Goal: Information Seeking & Learning: Learn about a topic

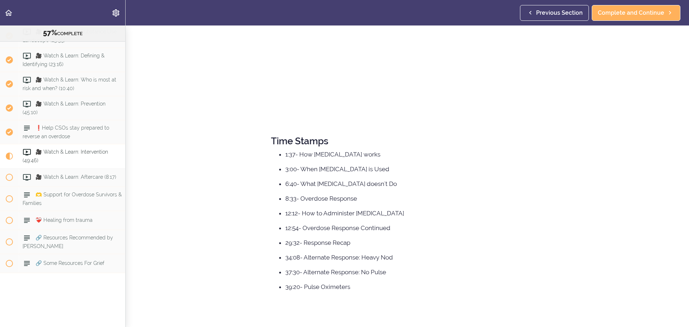
scroll to position [144, 0]
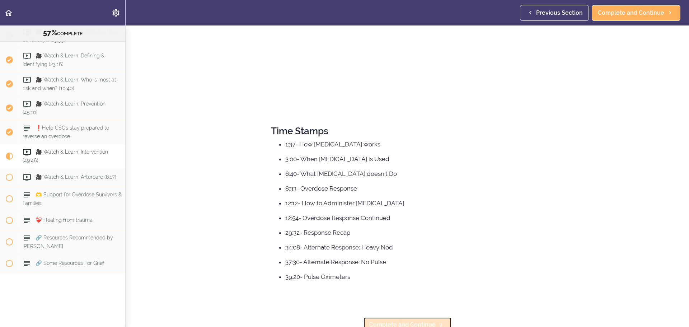
drag, startPoint x: 416, startPoint y: 318, endPoint x: 416, endPoint y: 303, distance: 14.7
click at [416, 318] on link "Complete and Continue" at bounding box center [407, 325] width 89 height 16
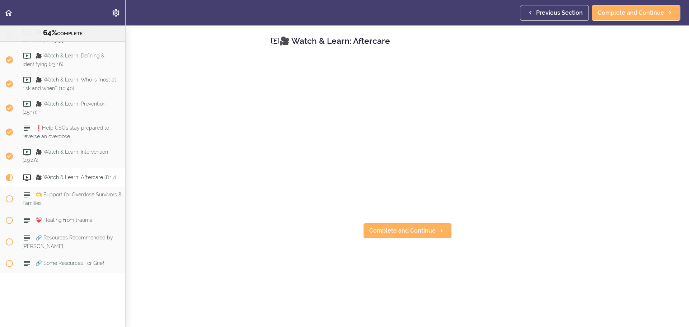
click at [226, 181] on section "Resource: Overdose Awareness & Precautions 64% COMPLETE Resource 1: Overdose Pr…" at bounding box center [344, 176] width 689 height 302
click at [400, 229] on span "Complete and Continue" at bounding box center [402, 230] width 66 height 9
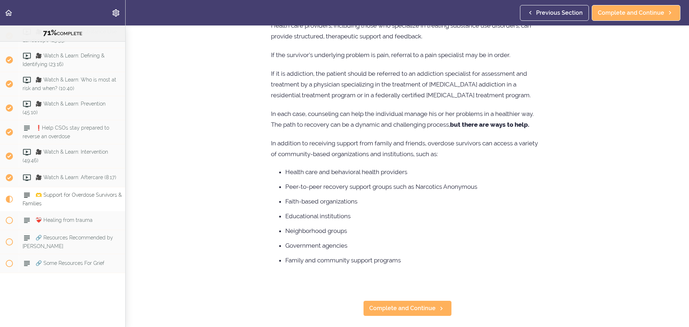
scroll to position [285, 0]
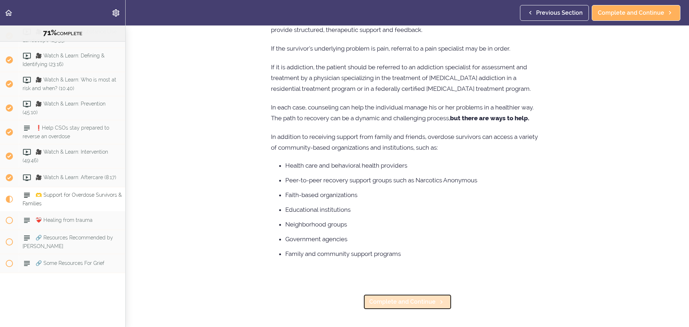
click at [421, 298] on span "Complete and Continue" at bounding box center [402, 302] width 66 height 9
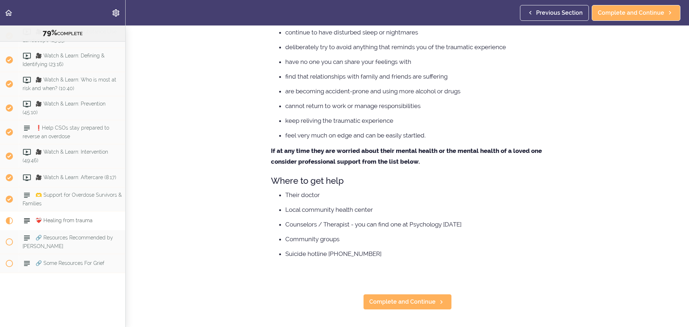
scroll to position [1820, 0]
click at [408, 302] on link "Complete and Continue" at bounding box center [407, 302] width 89 height 16
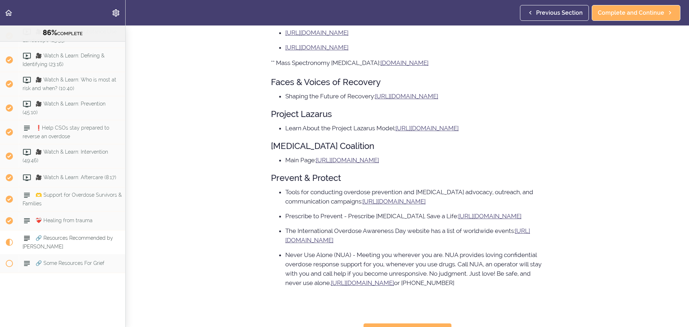
scroll to position [328, 0]
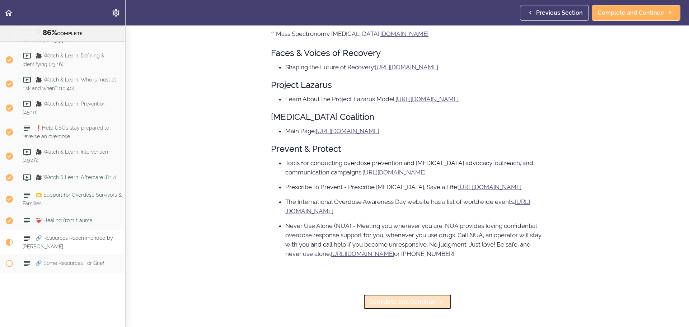
click at [411, 299] on span "Complete and Continue" at bounding box center [402, 302] width 66 height 9
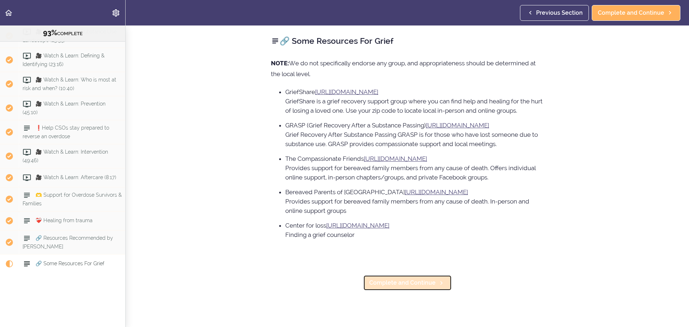
click at [396, 281] on span "Complete and Continue" at bounding box center [402, 283] width 66 height 9
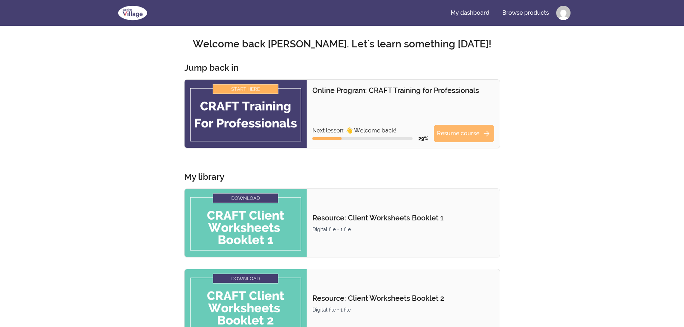
click at [454, 139] on link "Resume course arrow_forward" at bounding box center [464, 133] width 60 height 17
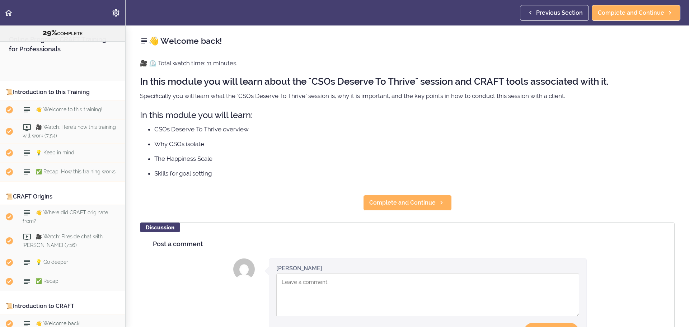
scroll to position [1599, 0]
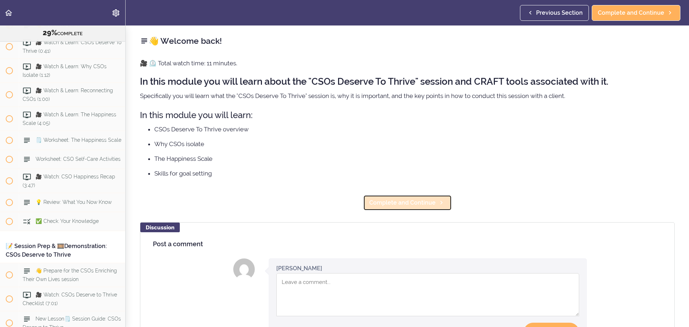
click at [410, 203] on span "Complete and Continue" at bounding box center [402, 202] width 66 height 9
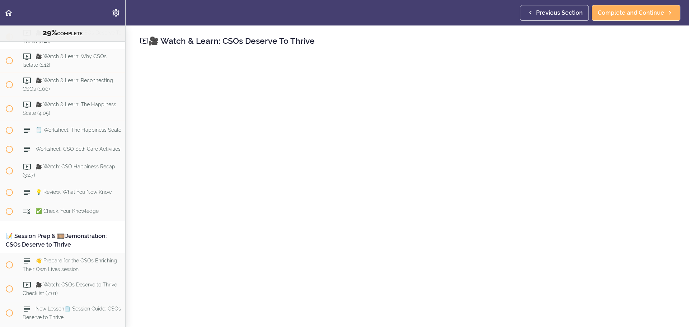
scroll to position [36, 0]
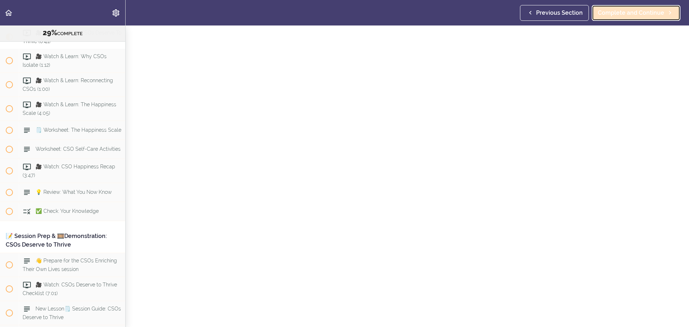
click at [620, 13] on span "Complete and Continue" at bounding box center [631, 13] width 66 height 9
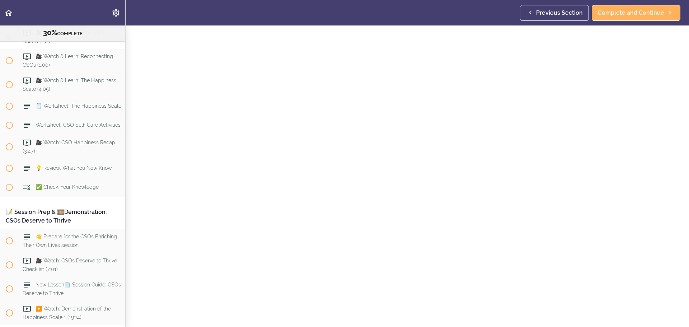
scroll to position [72, 0]
click at [413, 309] on link "Complete and Continue" at bounding box center [407, 306] width 89 height 16
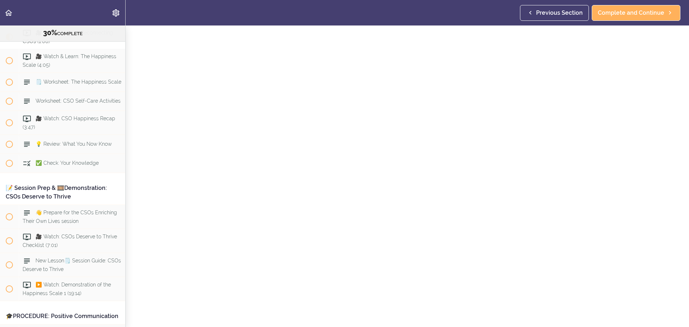
scroll to position [72, 0]
click at [402, 302] on span "Complete and Continue" at bounding box center [402, 306] width 66 height 9
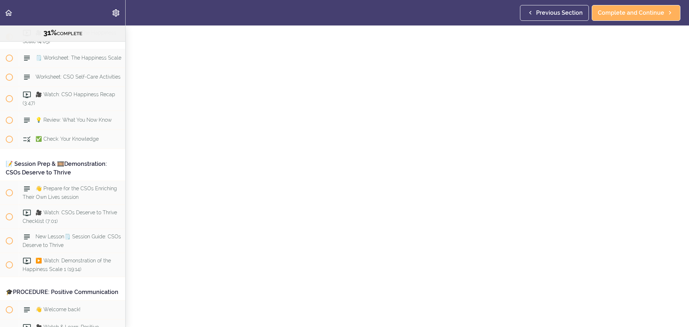
scroll to position [72, 0]
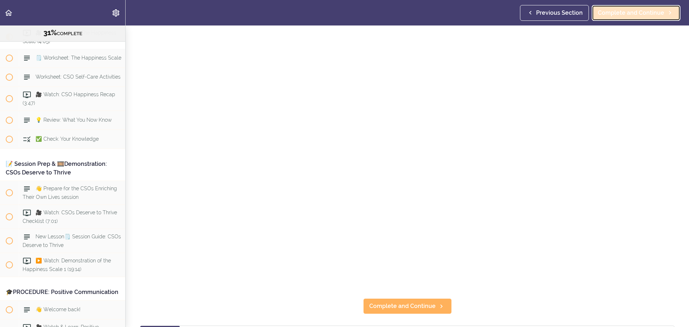
click at [628, 13] on span "Complete and Continue" at bounding box center [631, 13] width 66 height 9
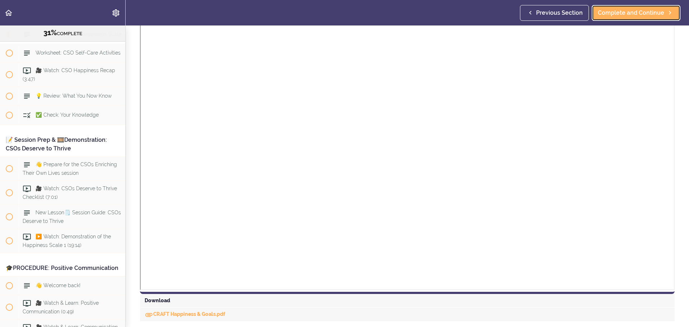
scroll to position [144, 0]
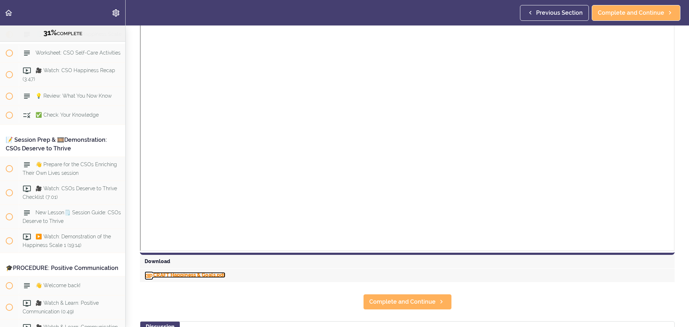
click at [192, 274] on link "CRAFT Happiness & Goals.pdf" at bounding box center [185, 275] width 81 height 6
click at [606, 16] on span "Complete and Continue" at bounding box center [631, 13] width 66 height 9
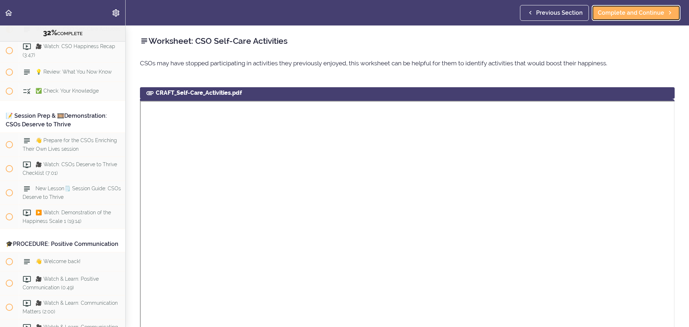
scroll to position [161, 0]
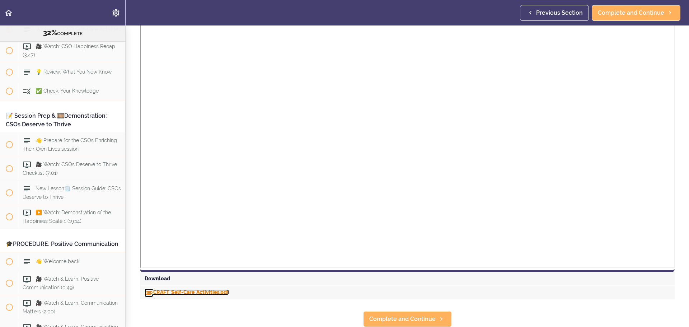
click at [187, 289] on link "CRAFT_Self-Care_Activities.pdf" at bounding box center [187, 292] width 84 height 6
click at [405, 318] on link "Complete and Continue" at bounding box center [407, 319] width 89 height 16
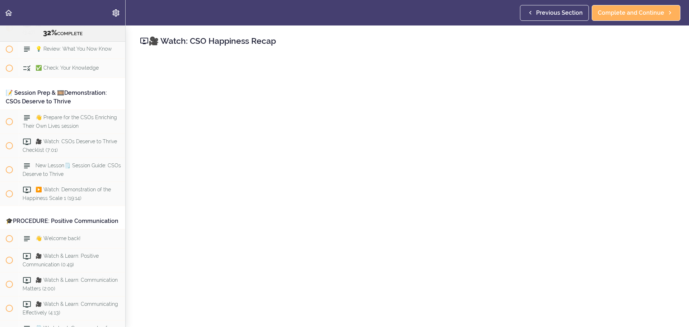
scroll to position [1754, 0]
click at [614, 15] on span "Complete and Continue" at bounding box center [631, 13] width 66 height 9
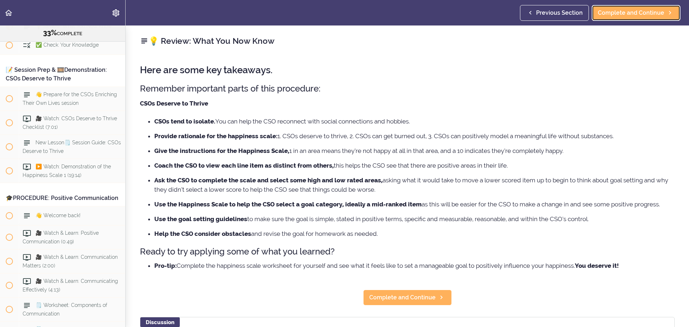
scroll to position [1778, 0]
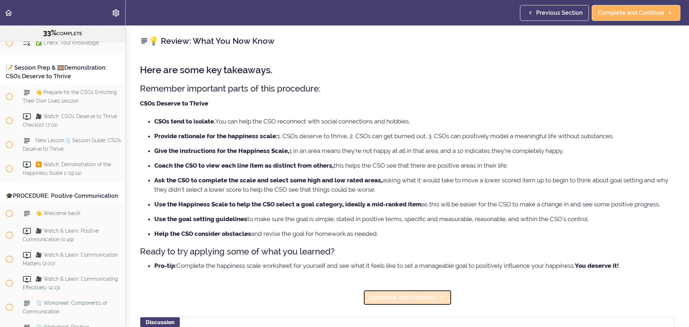
click at [418, 302] on link "Complete and Continue" at bounding box center [407, 298] width 89 height 16
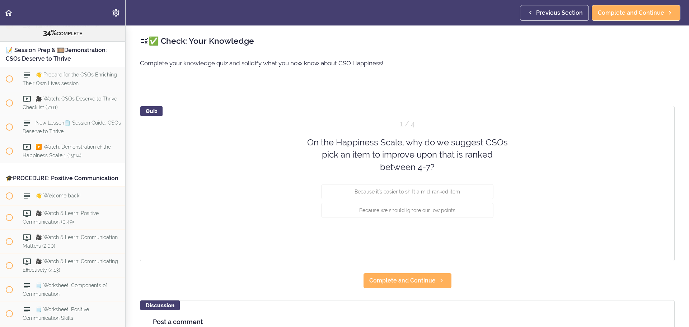
scroll to position [1797, 0]
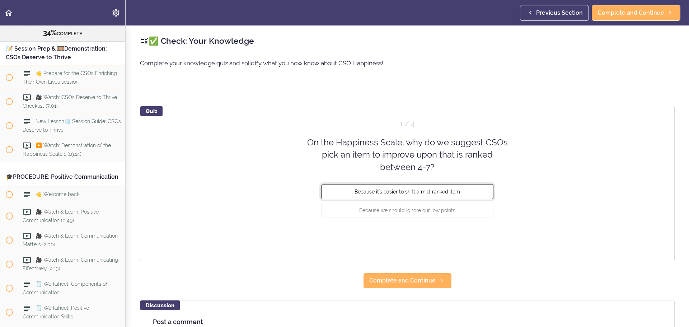
click at [409, 186] on button "Because it's easier to shift a mid-ranked item" at bounding box center [407, 191] width 172 height 15
click at [487, 239] on button "Check" at bounding box center [479, 237] width 28 height 10
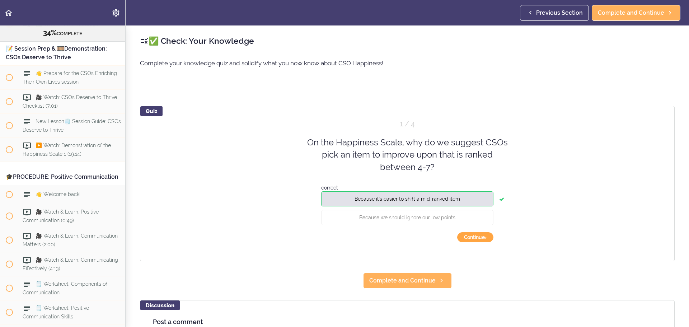
click at [466, 238] on button "Continue ›" at bounding box center [475, 237] width 36 height 10
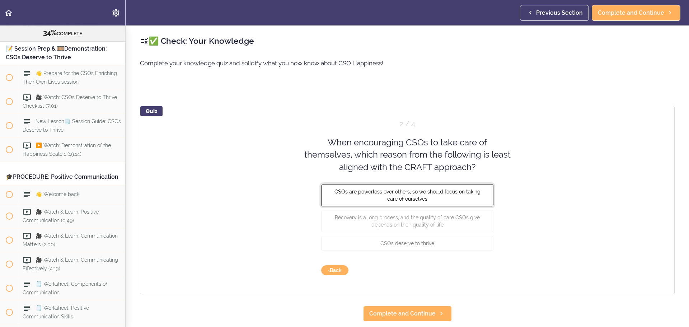
click at [412, 197] on span "CSOs are powerless over others, so we should focus on taking care of ourselves" at bounding box center [408, 195] width 146 height 13
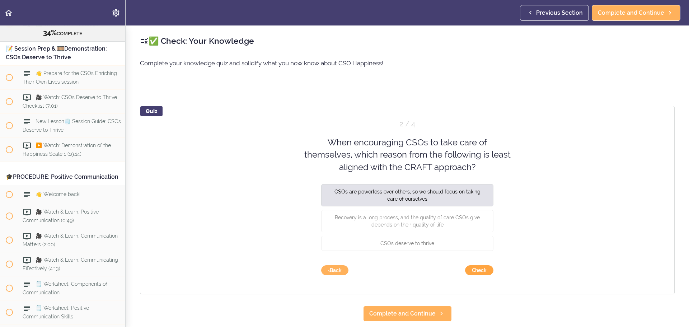
click at [473, 270] on button "Check" at bounding box center [479, 270] width 28 height 10
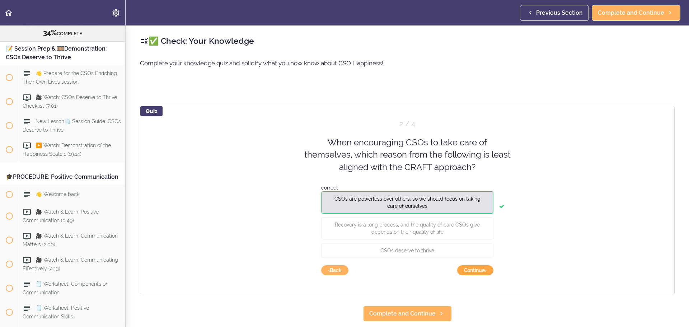
click at [473, 270] on button "Continue ›" at bounding box center [475, 270] width 36 height 10
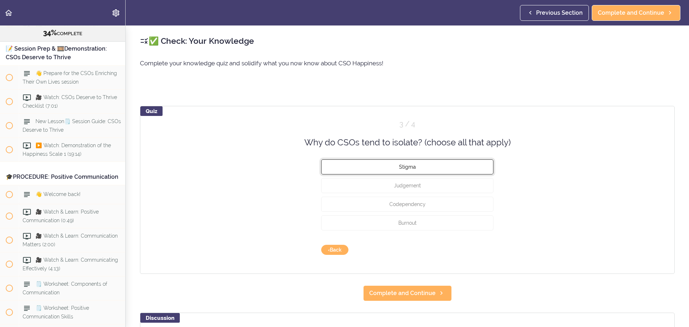
click at [407, 167] on span "Stigma" at bounding box center [407, 167] width 17 height 6
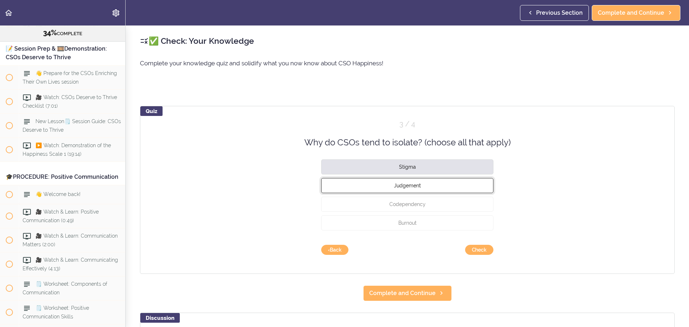
click at [406, 181] on button "Judgement" at bounding box center [407, 185] width 172 height 15
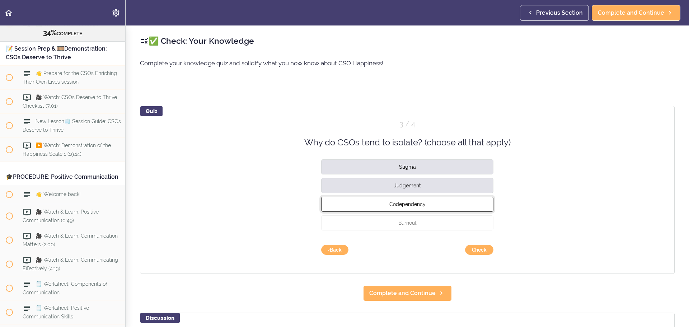
click at [404, 203] on span "Codependency" at bounding box center [407, 204] width 36 height 6
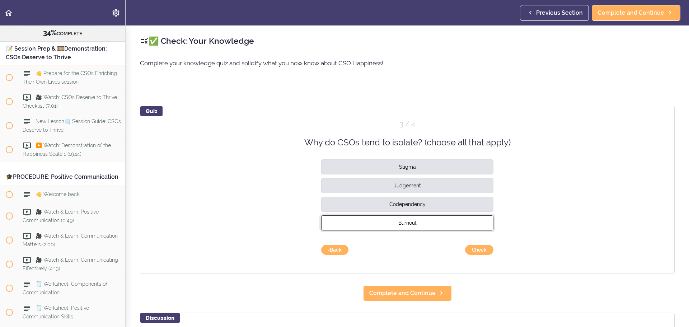
click at [403, 221] on span "Burnout" at bounding box center [407, 223] width 18 height 6
click at [484, 252] on button "Check" at bounding box center [479, 250] width 28 height 10
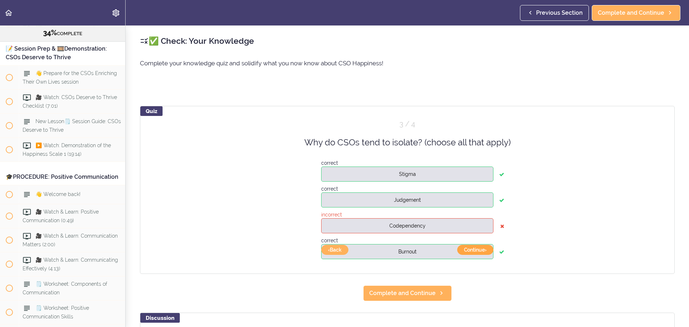
click at [484, 252] on button "Continue ›" at bounding box center [475, 250] width 36 height 10
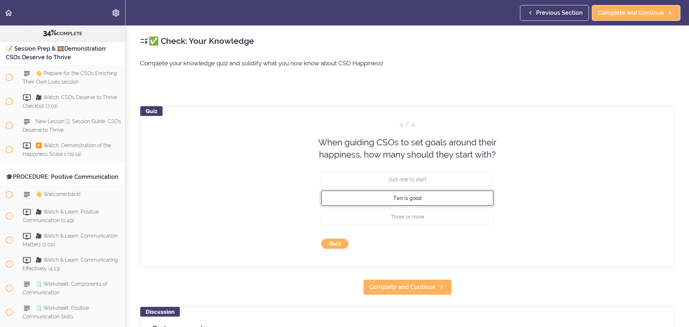
click at [406, 197] on span "Two is good" at bounding box center [407, 198] width 28 height 6
click at [468, 242] on button "Check" at bounding box center [479, 244] width 28 height 10
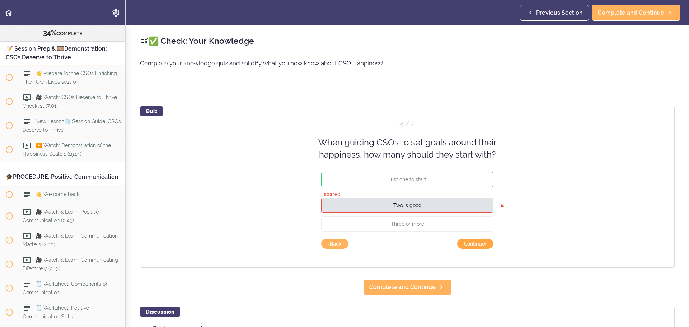
click at [468, 242] on button "Continue ›" at bounding box center [475, 244] width 36 height 10
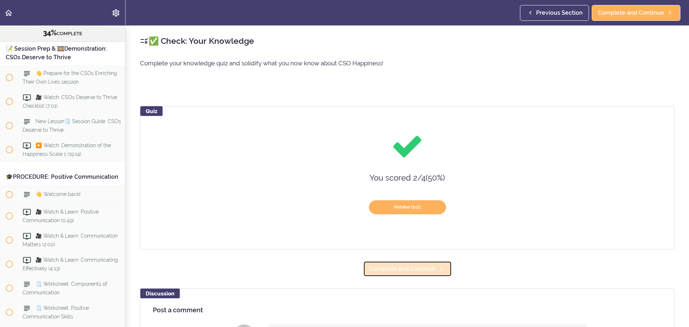
click at [401, 262] on link "Complete and Continue" at bounding box center [407, 269] width 89 height 16
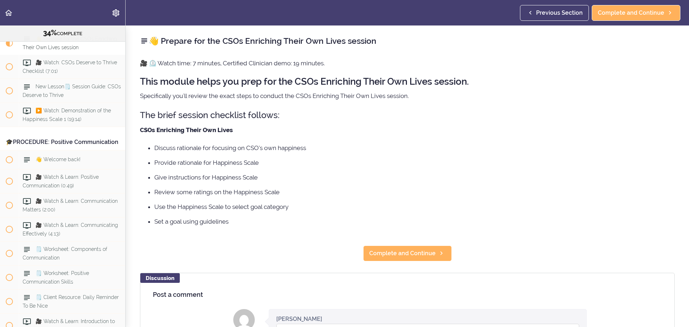
scroll to position [1848, 0]
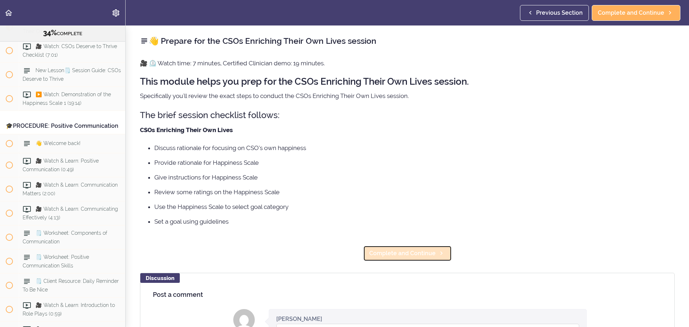
click at [388, 250] on span "Complete and Continue" at bounding box center [402, 253] width 66 height 9
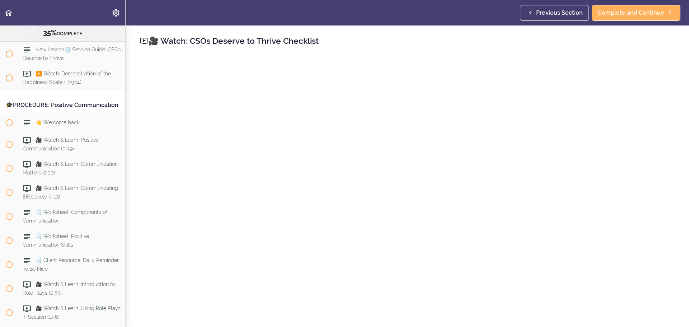
scroll to position [1872, 0]
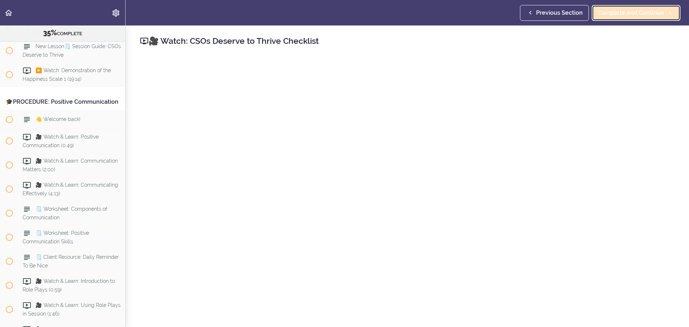
click at [644, 15] on span "Complete and Continue" at bounding box center [631, 13] width 66 height 9
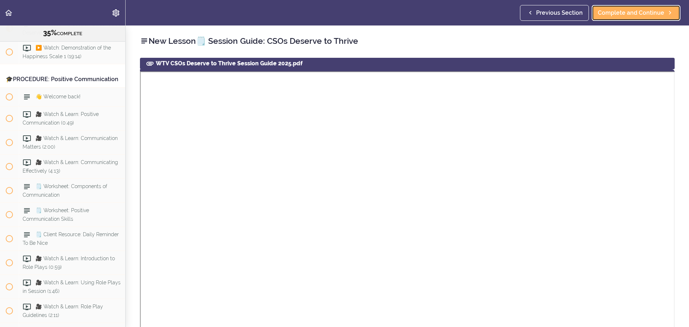
scroll to position [1896, 0]
click at [659, 17] on span "Complete and Continue" at bounding box center [631, 13] width 66 height 9
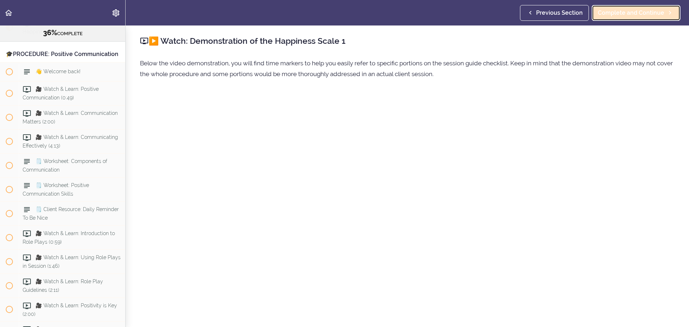
scroll to position [1920, 0]
click at [607, 13] on span "Complete and Continue" at bounding box center [631, 13] width 66 height 9
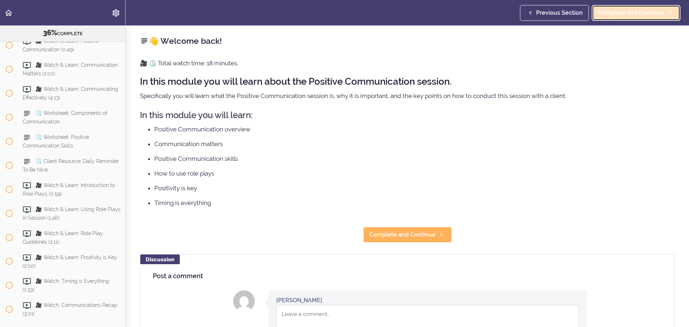
scroll to position [1976, 0]
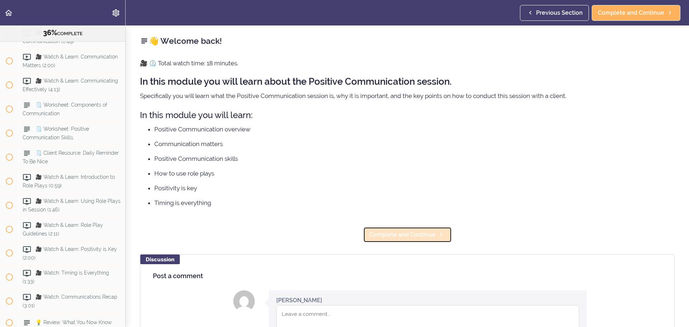
click at [408, 233] on span "Complete and Continue" at bounding box center [402, 234] width 66 height 9
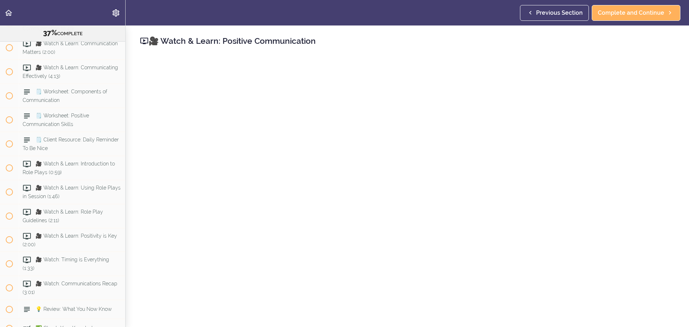
scroll to position [1995, 0]
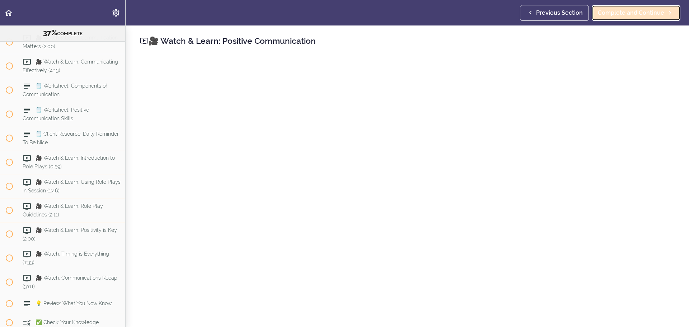
click at [633, 13] on span "Complete and Continue" at bounding box center [631, 13] width 66 height 9
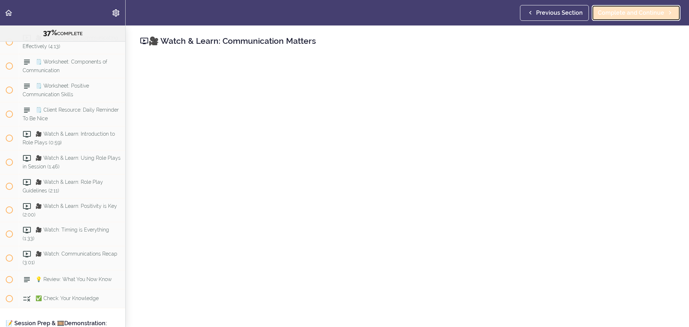
click at [626, 16] on span "Complete and Continue" at bounding box center [631, 13] width 66 height 9
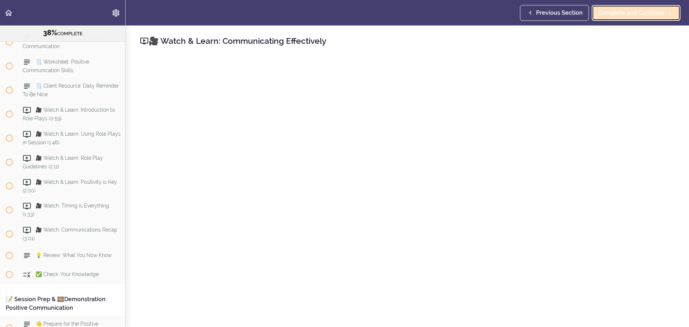
click at [635, 11] on span "Complete and Continue" at bounding box center [631, 13] width 66 height 9
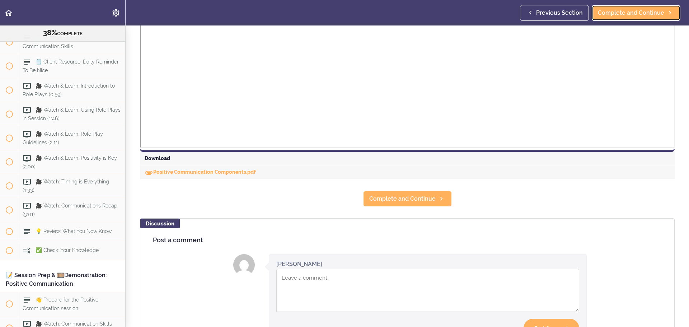
scroll to position [287, 0]
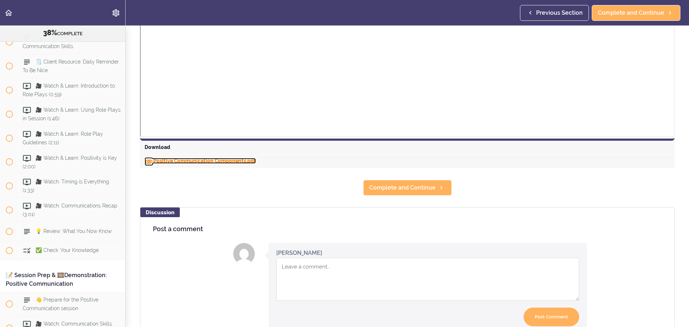
click at [175, 163] on link "Positive Communication Components.pdf" at bounding box center [200, 161] width 111 height 6
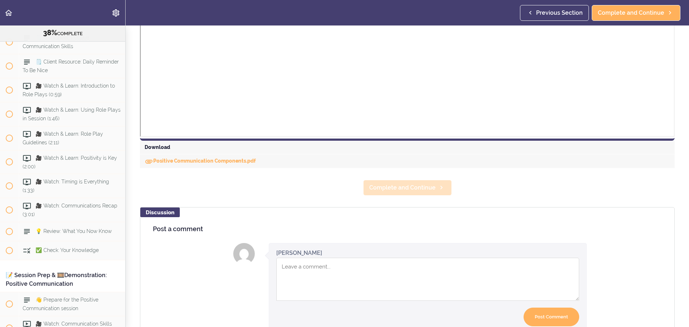
click at [405, 187] on span "Complete and Continue" at bounding box center [402, 187] width 66 height 9
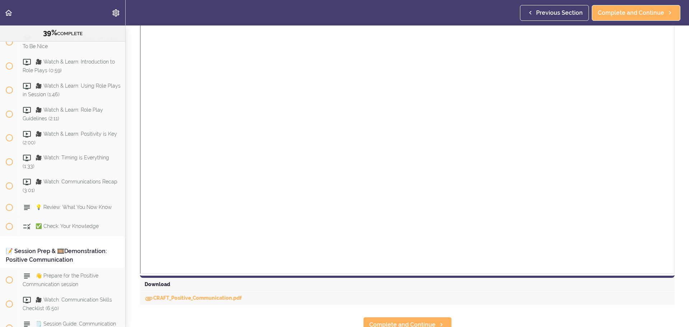
scroll to position [161, 0]
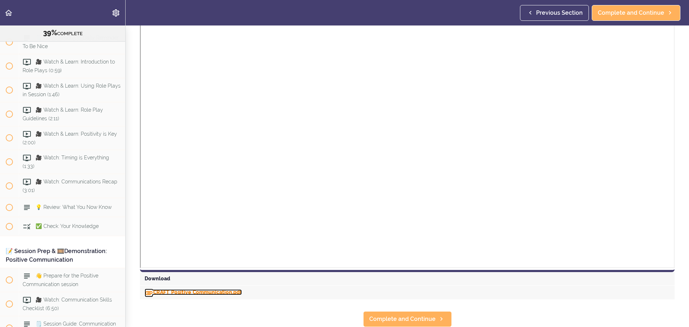
click at [173, 289] on link "CRAFT_Positive_Communication.pdf" at bounding box center [193, 292] width 97 height 6
click at [385, 316] on span "Complete and Continue" at bounding box center [402, 319] width 66 height 9
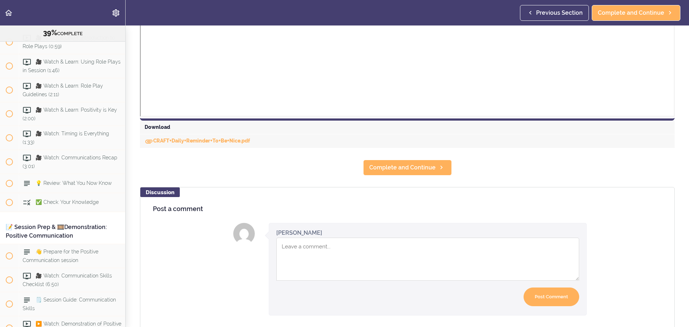
scroll to position [287, 0]
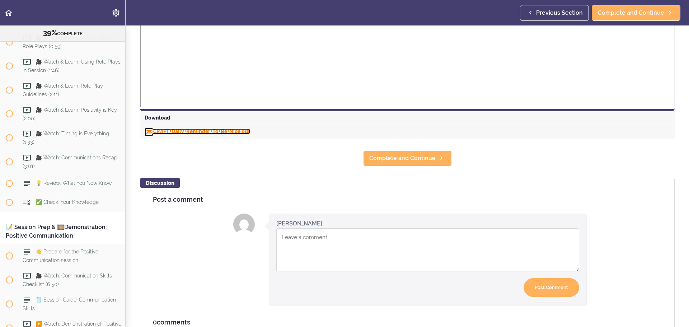
click at [174, 131] on link "CRAFT+Daily+Reminder+To+Be+Nice.pdf" at bounding box center [198, 132] width 106 height 6
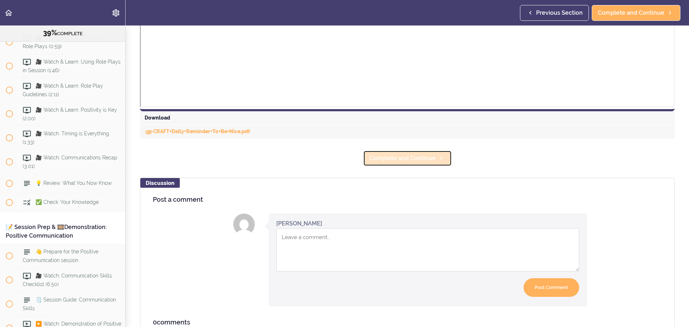
click at [420, 157] on span "Complete and Continue" at bounding box center [402, 158] width 66 height 9
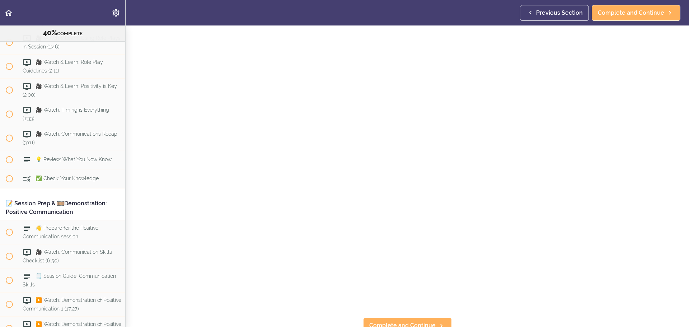
scroll to position [61, 0]
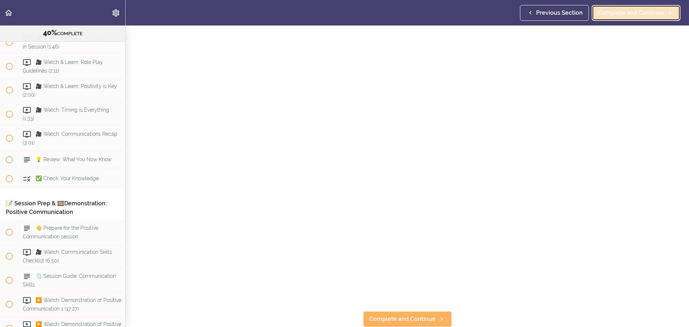
click at [650, 11] on span "Complete and Continue" at bounding box center [631, 13] width 66 height 9
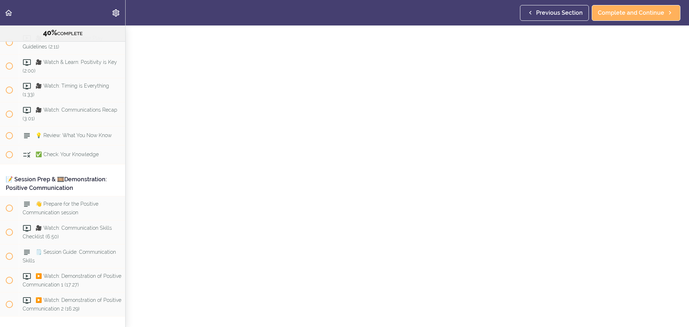
scroll to position [36, 0]
click at [642, 15] on span "Complete and Continue" at bounding box center [631, 13] width 66 height 9
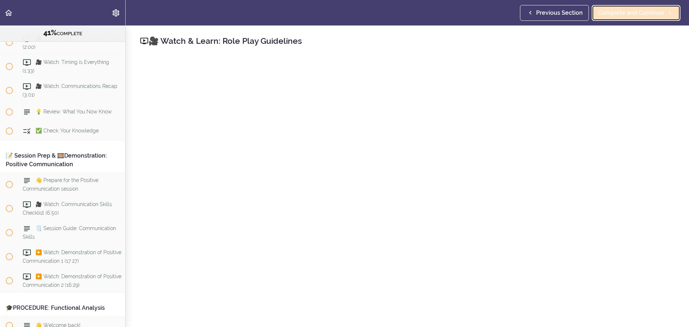
scroll to position [2187, 0]
click at [641, 10] on span "Complete and Continue" at bounding box center [631, 13] width 66 height 9
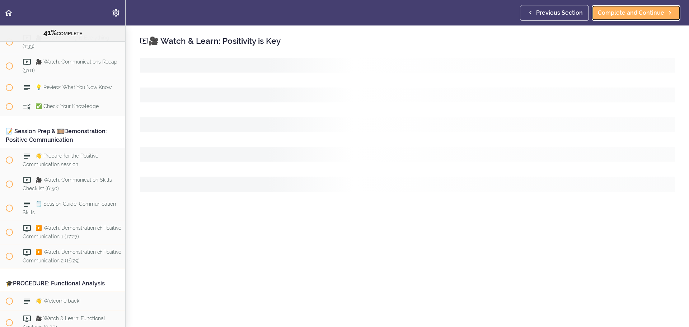
scroll to position [2211, 0]
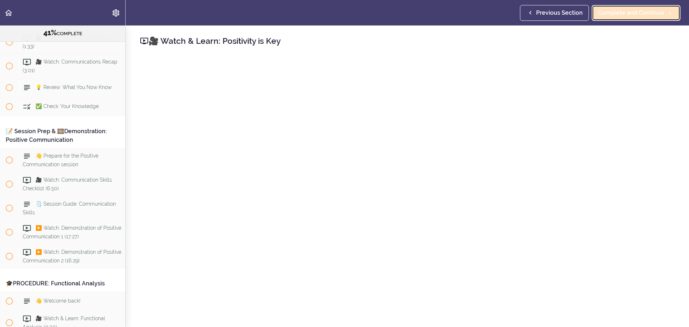
click at [649, 13] on span "Complete and Continue" at bounding box center [631, 13] width 66 height 9
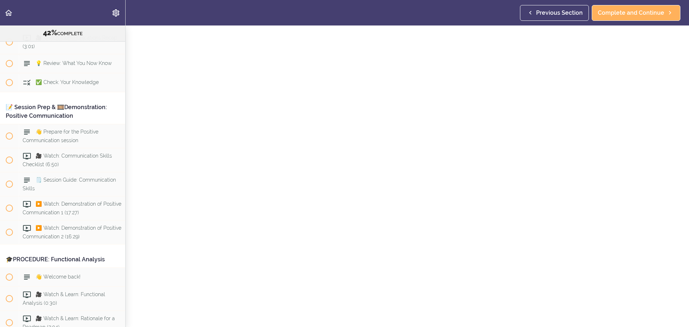
scroll to position [36, 0]
click at [615, 12] on span "Complete and Continue" at bounding box center [631, 13] width 66 height 9
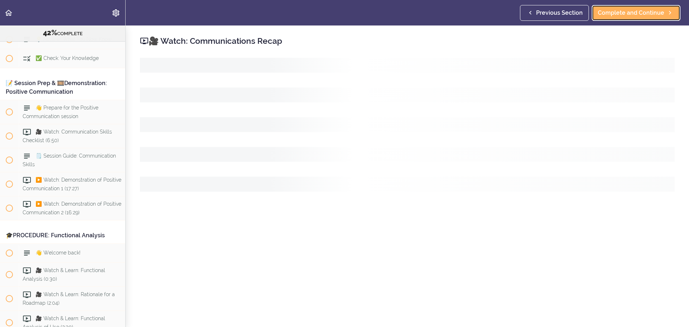
scroll to position [2259, 0]
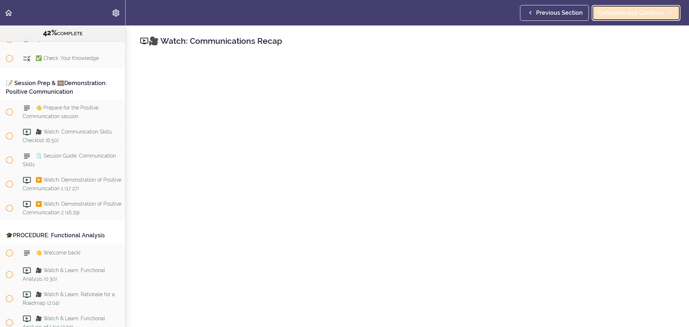
click at [653, 12] on span "Complete and Continue" at bounding box center [631, 13] width 66 height 9
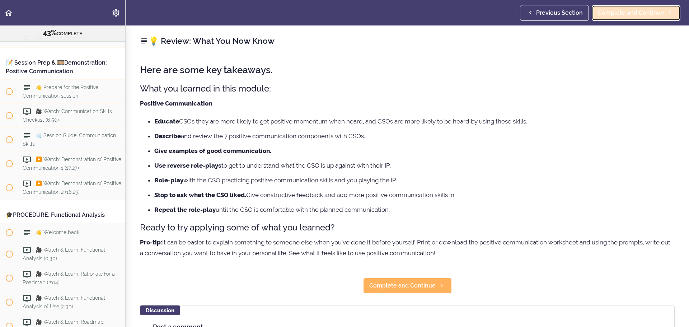
scroll to position [2283, 0]
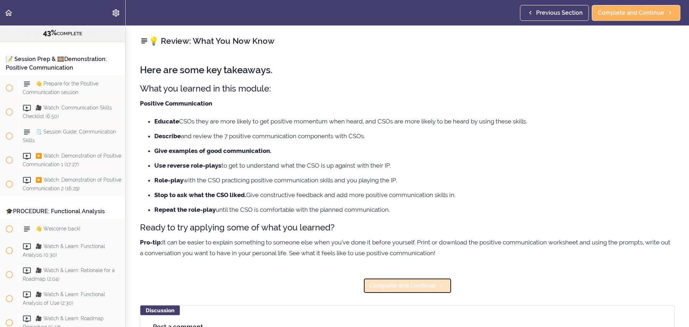
click at [404, 288] on span "Complete and Continue" at bounding box center [402, 285] width 66 height 9
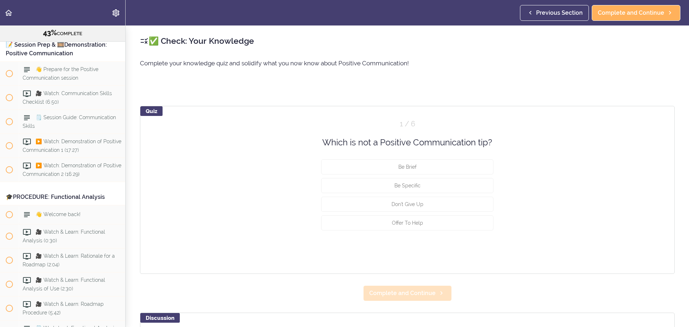
scroll to position [2302, 0]
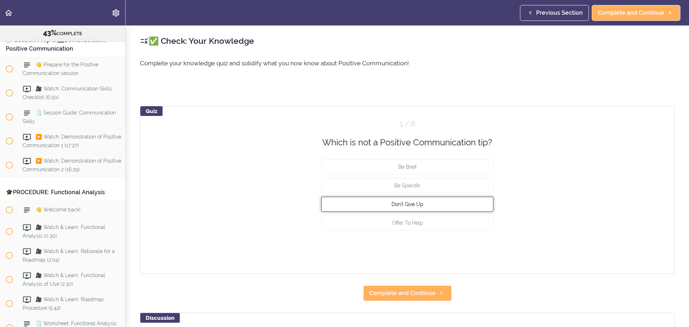
click at [403, 205] on span "Don't Give Up" at bounding box center [408, 204] width 32 height 6
click at [482, 249] on button "Check" at bounding box center [479, 250] width 28 height 10
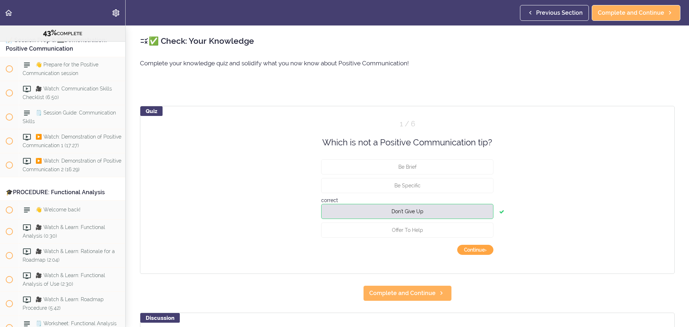
click at [482, 249] on button "Continue ›" at bounding box center [475, 250] width 36 height 10
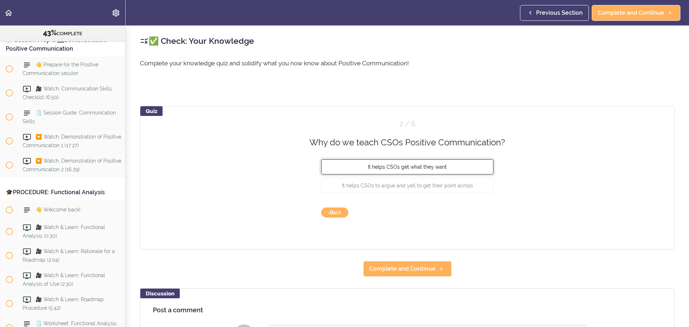
click at [407, 168] on span "It helps CSOs get what they want" at bounding box center [407, 167] width 79 height 6
click at [475, 212] on button "Check" at bounding box center [479, 212] width 28 height 10
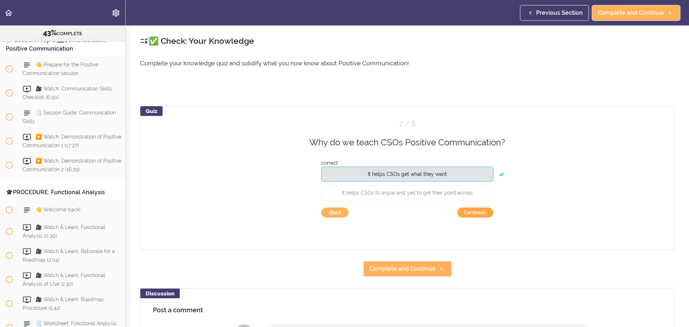
click at [468, 211] on button "Continue ›" at bounding box center [475, 212] width 36 height 10
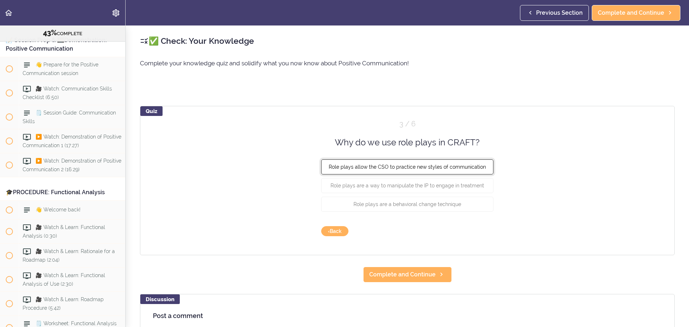
click at [404, 168] on span "Role plays allow the CSO to practice new styles of communication" at bounding box center [407, 167] width 157 height 6
click at [470, 229] on button "Check" at bounding box center [479, 231] width 28 height 10
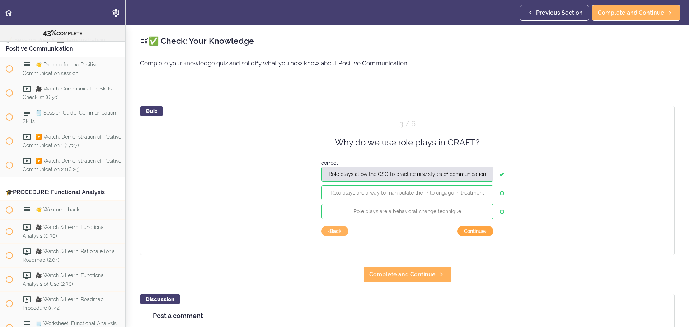
click at [468, 231] on button "Continue ›" at bounding box center [475, 231] width 36 height 10
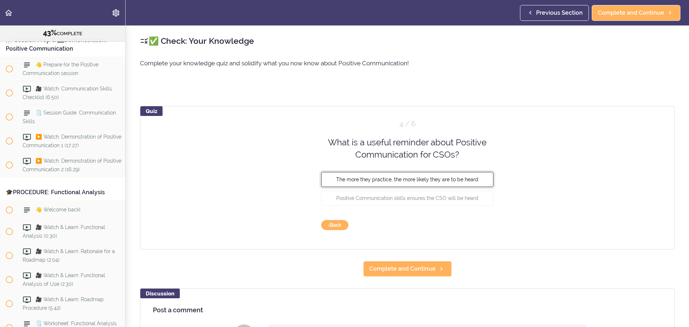
click at [405, 183] on button "The more they practice, the more likely they are to be heard" at bounding box center [407, 179] width 172 height 15
click at [469, 228] on button "Check" at bounding box center [479, 225] width 28 height 10
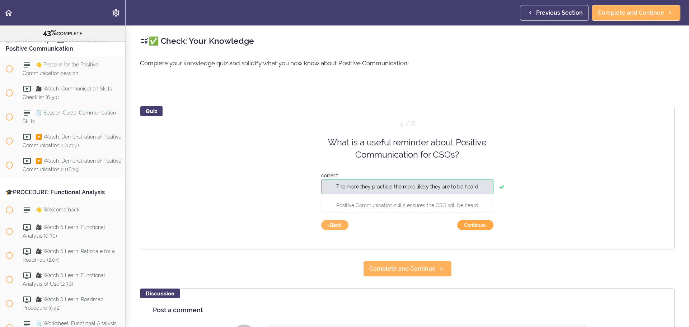
click at [469, 228] on button "Continue ›" at bounding box center [475, 225] width 36 height 10
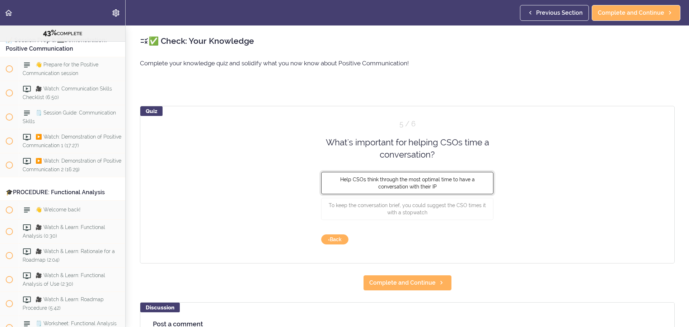
click at [409, 187] on span "Help CSOs think through the most optimal time to have a conversation with their…" at bounding box center [407, 182] width 135 height 13
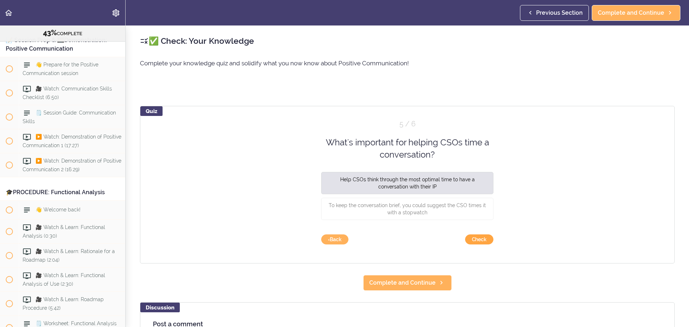
click at [473, 235] on button "Check" at bounding box center [479, 239] width 28 height 10
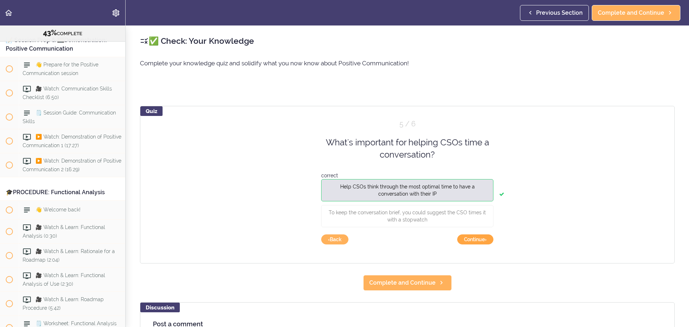
click at [474, 241] on button "Continue ›" at bounding box center [475, 239] width 36 height 10
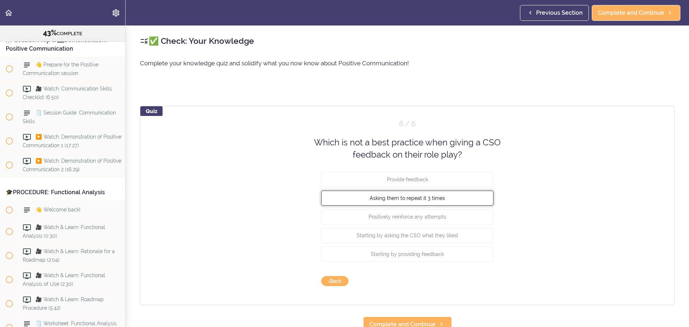
click at [402, 198] on span "Asking them to repeat it 3 times" at bounding box center [407, 198] width 75 height 6
click at [470, 281] on button "Check" at bounding box center [479, 281] width 28 height 10
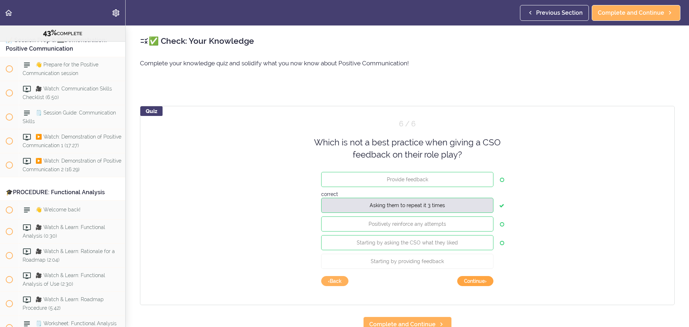
click at [477, 281] on button "Continue ›" at bounding box center [475, 281] width 36 height 10
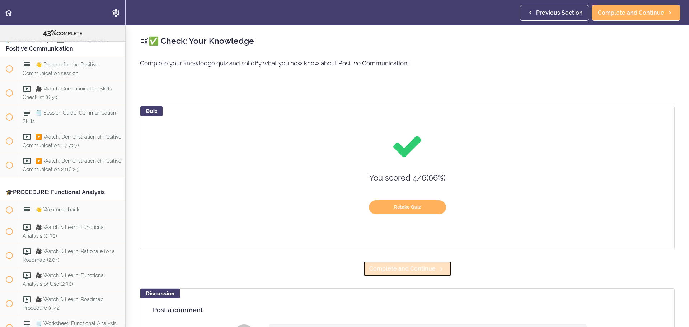
click at [403, 270] on span "Complete and Continue" at bounding box center [402, 269] width 66 height 9
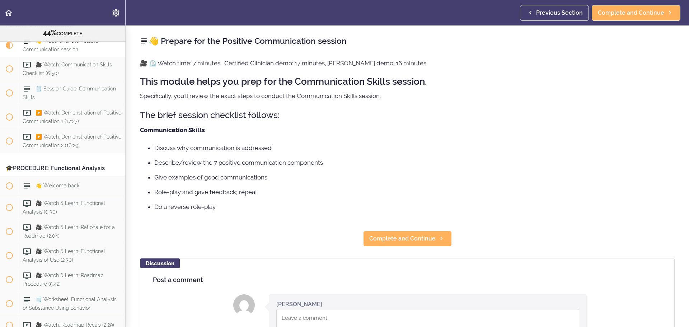
scroll to position [2353, 0]
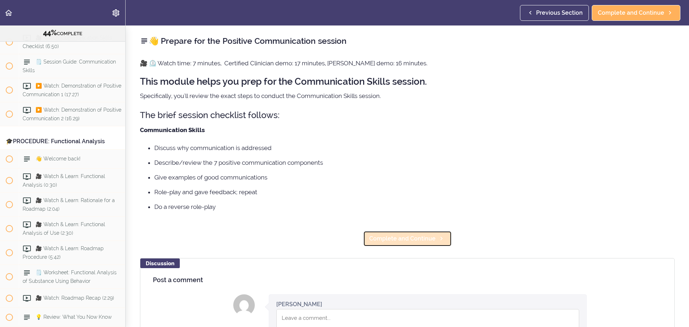
click at [420, 238] on span "Complete and Continue" at bounding box center [402, 238] width 66 height 9
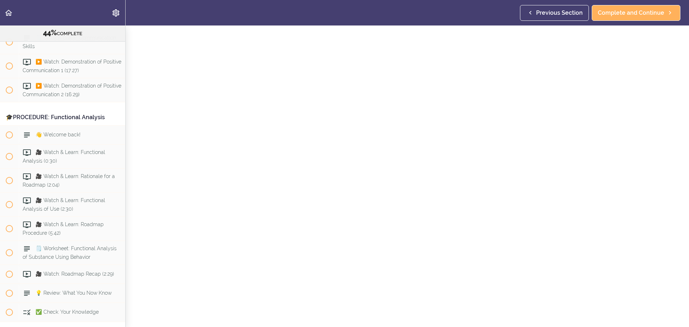
scroll to position [36, 0]
click at [612, 18] on link "Complete and Continue" at bounding box center [636, 13] width 89 height 16
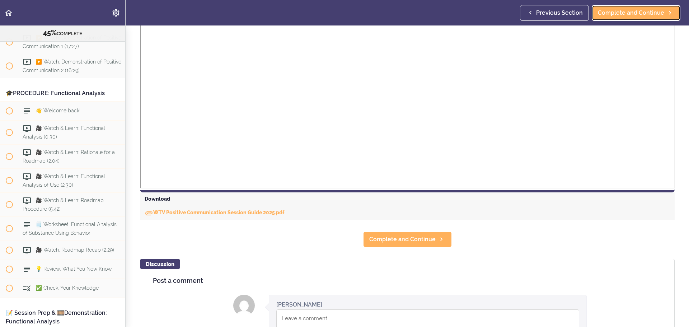
scroll to position [251, 0]
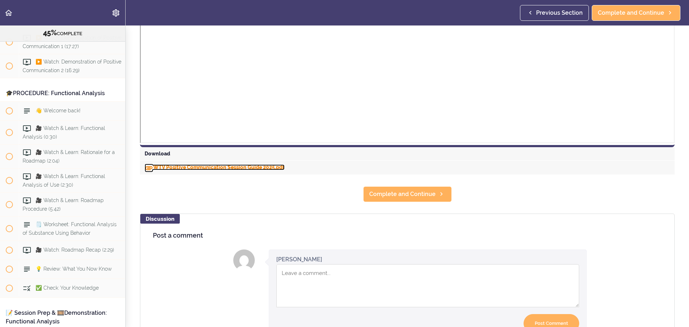
click at [201, 168] on link "WTV Positive Communication Session Guide 2025.pdf" at bounding box center [215, 167] width 140 height 6
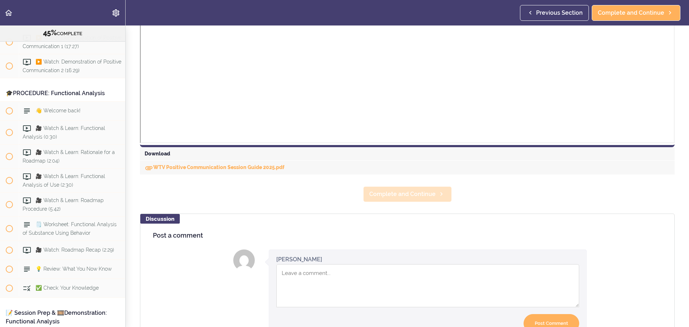
click at [406, 191] on span "Complete and Continue" at bounding box center [402, 194] width 66 height 9
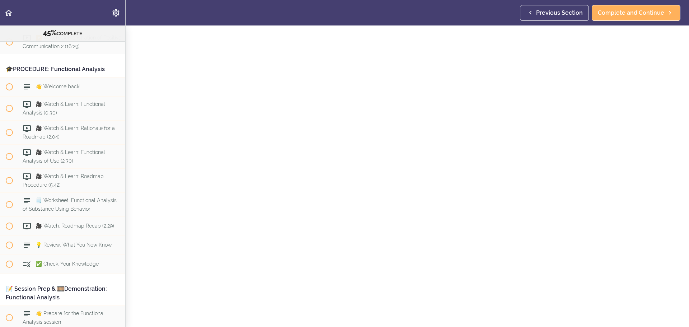
scroll to position [72, 0]
click at [634, 17] on span "Complete and Continue" at bounding box center [631, 13] width 66 height 9
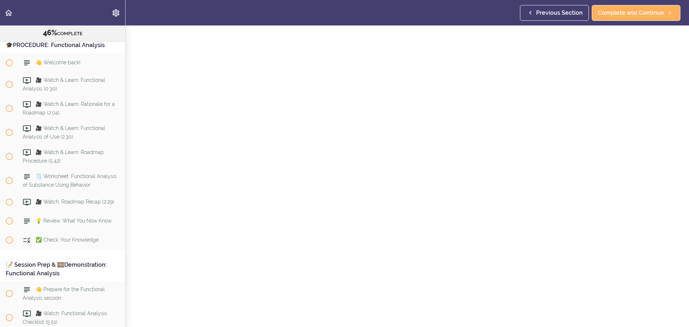
scroll to position [72, 0]
click at [630, 14] on span "Complete and Continue" at bounding box center [631, 13] width 66 height 9
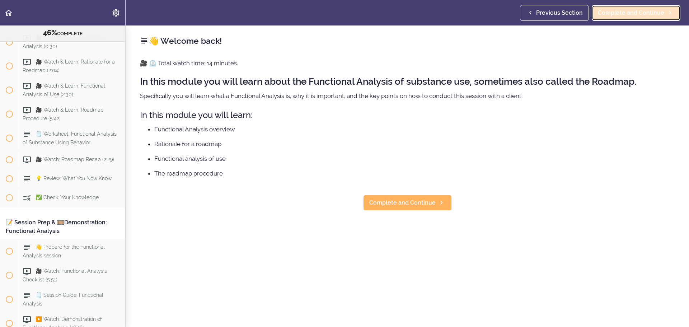
scroll to position [2497, 0]
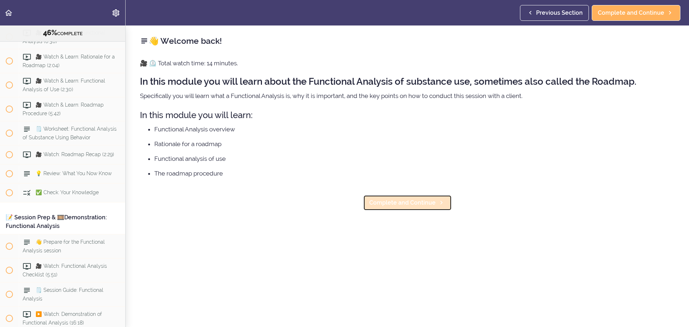
click at [415, 200] on span "Complete and Continue" at bounding box center [402, 202] width 66 height 9
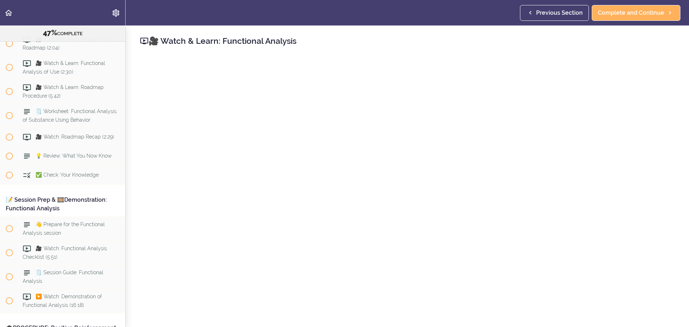
scroll to position [2516, 0]
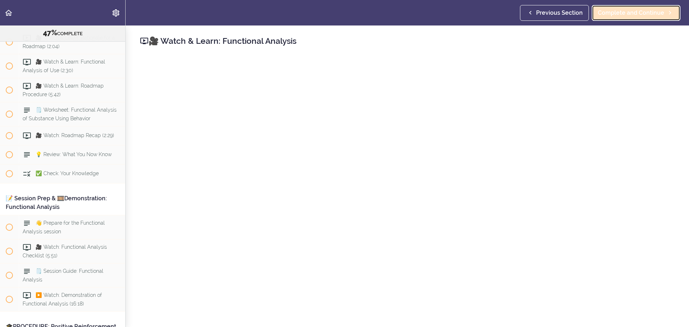
click at [655, 8] on link "Complete and Continue" at bounding box center [636, 13] width 89 height 16
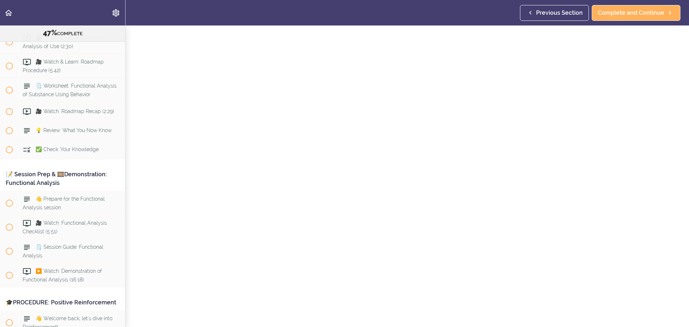
scroll to position [36, 0]
click at [630, 6] on link "Complete and Continue" at bounding box center [636, 13] width 89 height 16
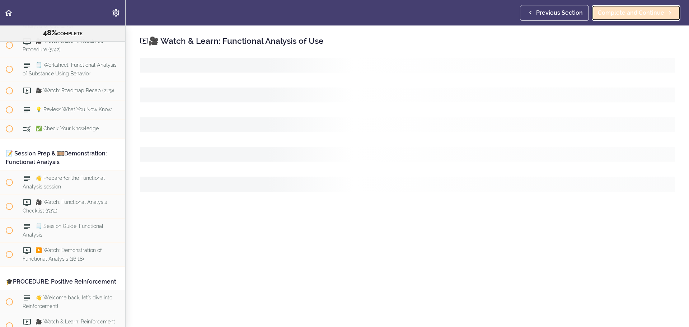
scroll to position [2564, 0]
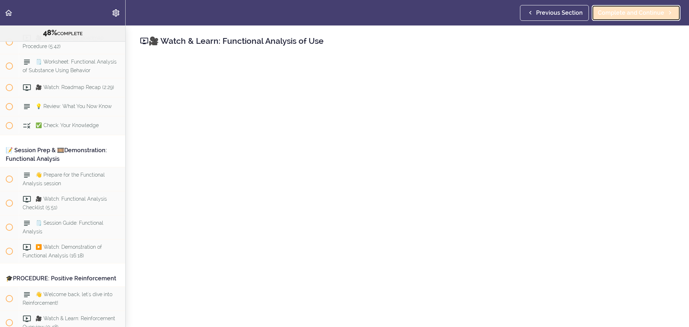
click at [643, 14] on span "Complete and Continue" at bounding box center [631, 13] width 66 height 9
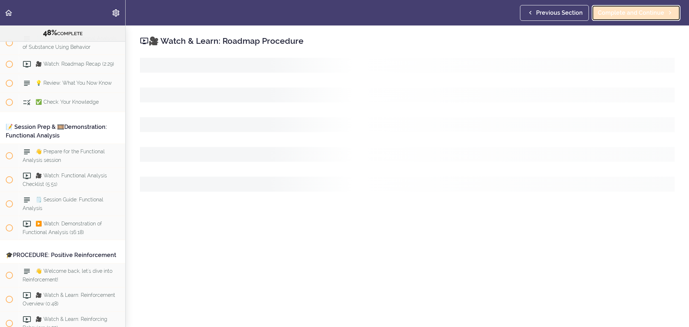
scroll to position [2588, 0]
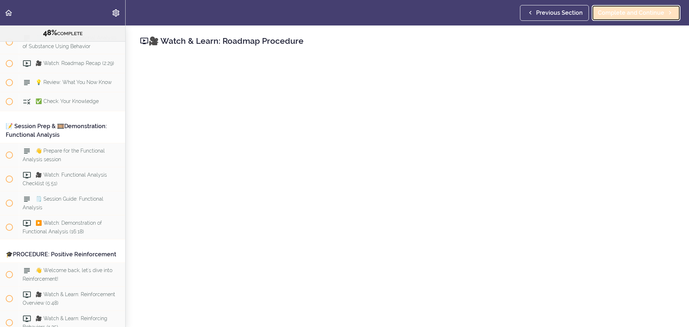
click at [612, 12] on span "Complete and Continue" at bounding box center [631, 13] width 66 height 9
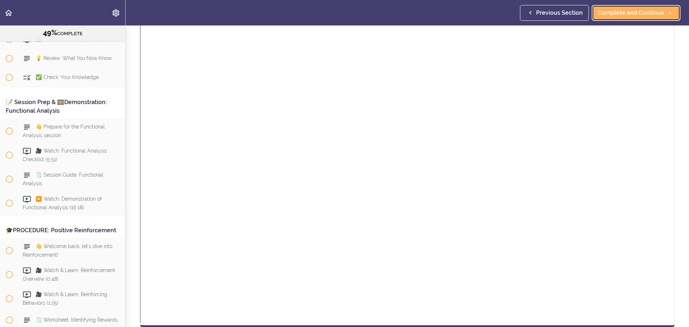
scroll to position [251, 0]
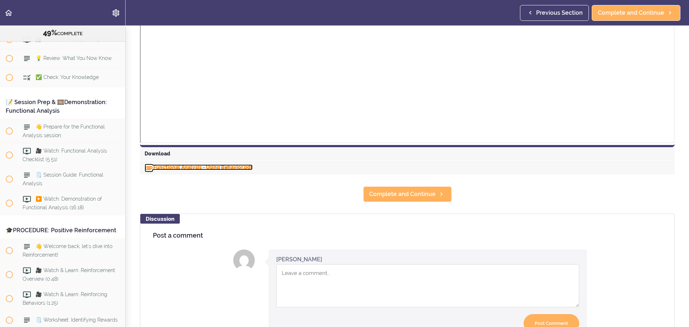
click at [168, 165] on link "Functional Analysis - Using Behavior.pdf" at bounding box center [199, 167] width 108 height 6
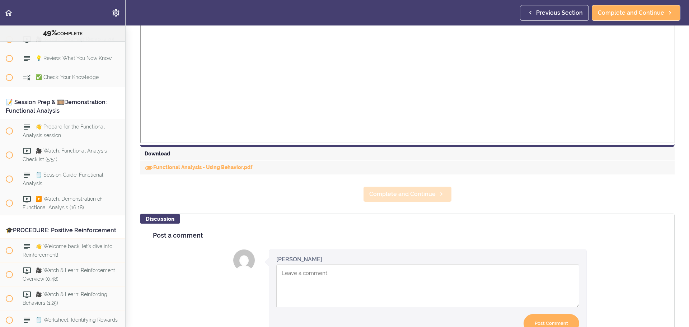
click at [388, 196] on span "Complete and Continue" at bounding box center [402, 194] width 66 height 9
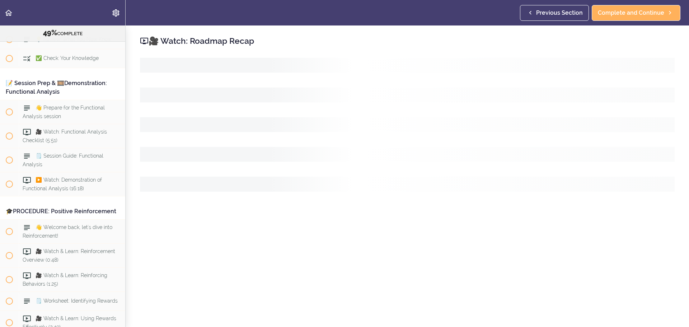
scroll to position [2636, 0]
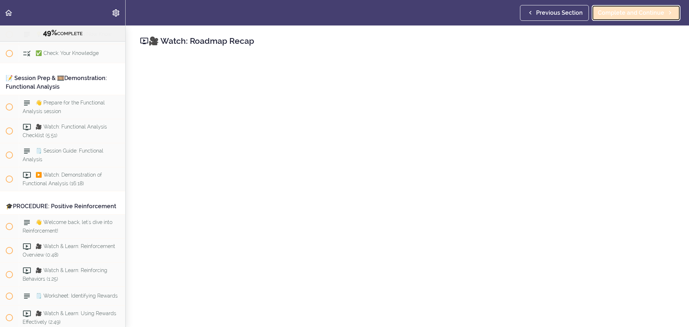
click at [640, 14] on span "Complete and Continue" at bounding box center [631, 13] width 66 height 9
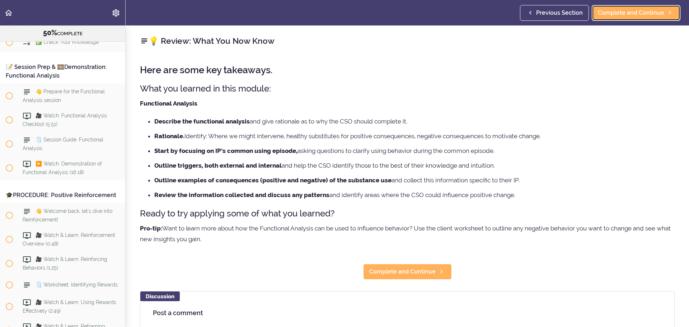
scroll to position [2655, 0]
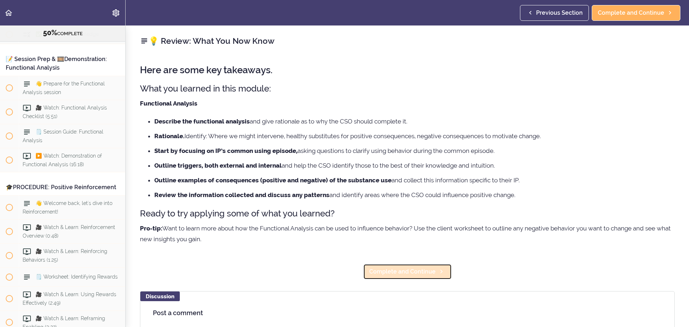
click at [404, 271] on span "Complete and Continue" at bounding box center [402, 271] width 66 height 9
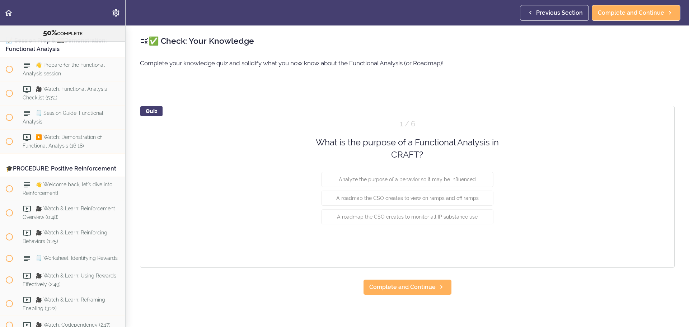
scroll to position [2674, 0]
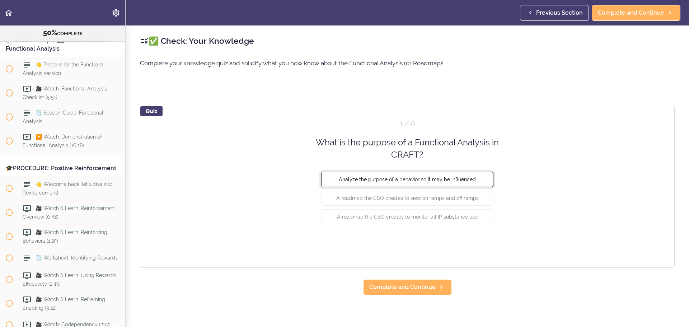
click at [413, 177] on span "Analyze the purpose of a behavior so it may be influenced" at bounding box center [407, 179] width 137 height 6
click at [480, 241] on button "Check" at bounding box center [479, 244] width 28 height 10
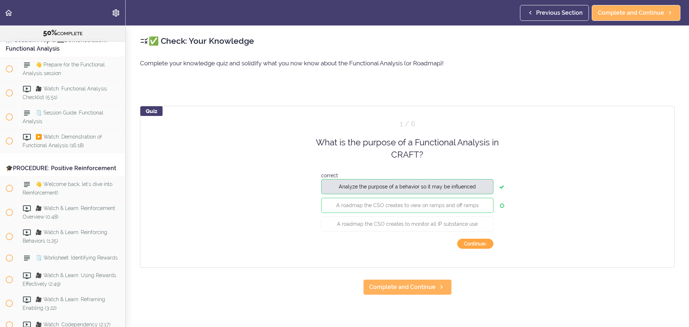
click at [480, 241] on button "Continue ›" at bounding box center [475, 244] width 36 height 10
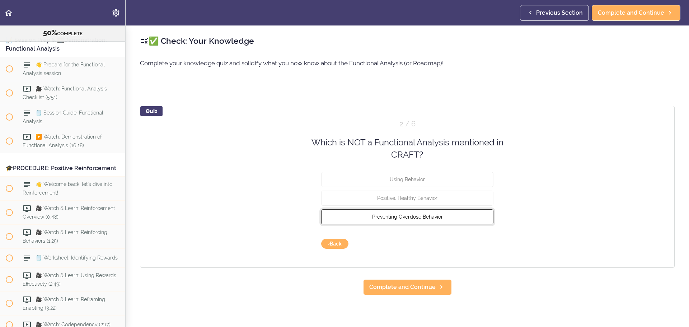
click at [409, 222] on button "Preventing Overdose Behavior" at bounding box center [407, 216] width 172 height 15
click at [472, 245] on button "Check" at bounding box center [479, 244] width 28 height 10
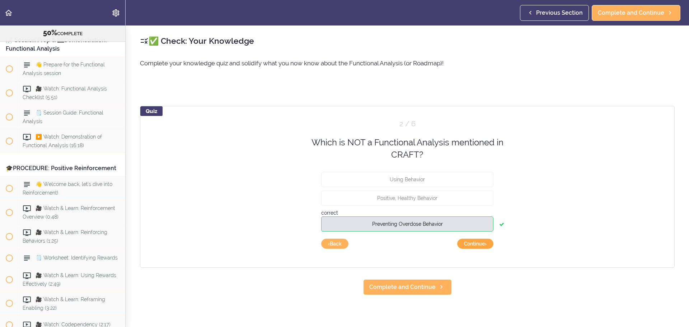
click at [472, 245] on button "Continue ›" at bounding box center [475, 244] width 36 height 10
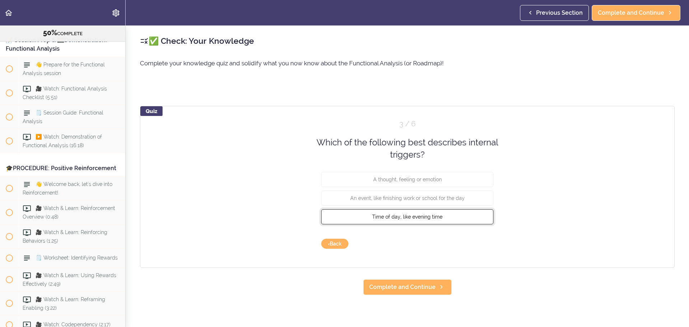
click at [412, 220] on button "Time of day, like evening time" at bounding box center [407, 216] width 172 height 15
click at [484, 249] on div "Quiz 3 / 6 Which of the following best describes internal triggers? A thought, …" at bounding box center [407, 187] width 535 height 162
click at [482, 246] on button "Check" at bounding box center [479, 244] width 28 height 10
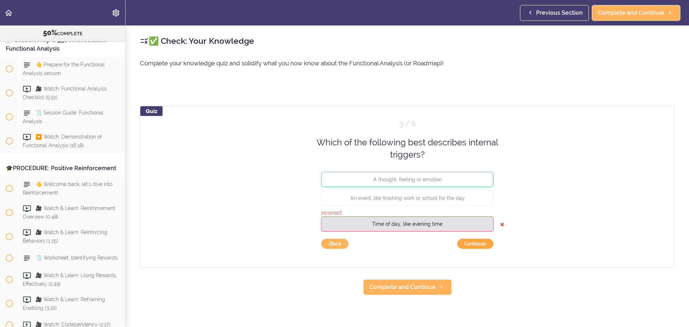
click at [482, 246] on button "Continue ›" at bounding box center [475, 244] width 36 height 10
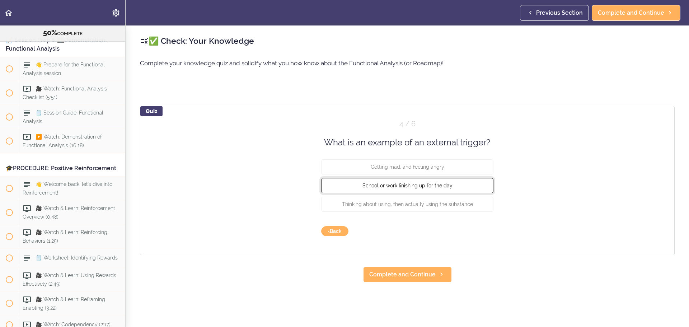
click at [411, 187] on span "School or work finishing up for the day" at bounding box center [408, 186] width 90 height 6
click at [472, 229] on button "Check" at bounding box center [479, 231] width 28 height 10
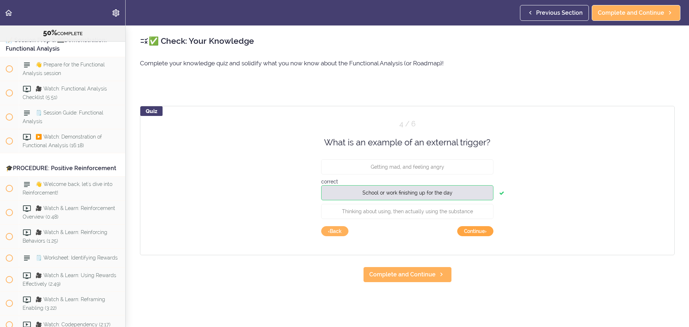
click at [472, 229] on button "Continue ›" at bounding box center [475, 231] width 36 height 10
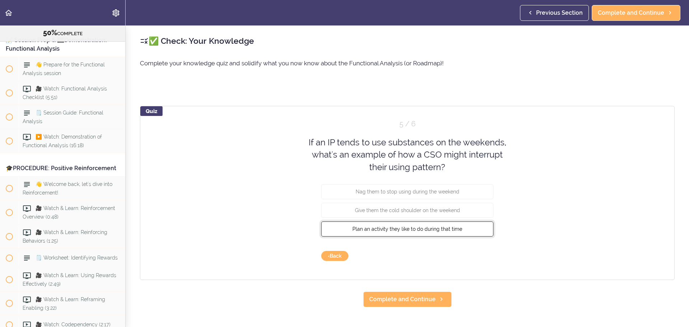
click at [418, 234] on button "Plan an activity they like to do during that time" at bounding box center [407, 228] width 172 height 15
click at [472, 258] on button "Check" at bounding box center [479, 256] width 28 height 10
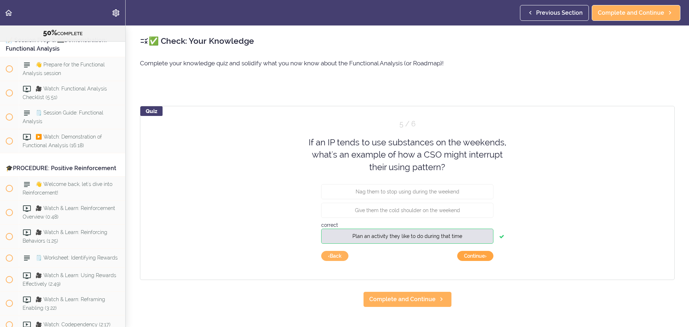
click at [472, 258] on button "Continue ›" at bounding box center [475, 256] width 36 height 10
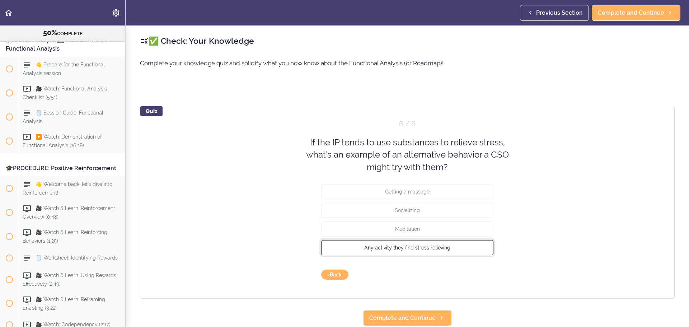
click at [410, 251] on button "Any activity they find stress relieving" at bounding box center [407, 247] width 172 height 15
click at [471, 274] on button "Check" at bounding box center [479, 275] width 28 height 10
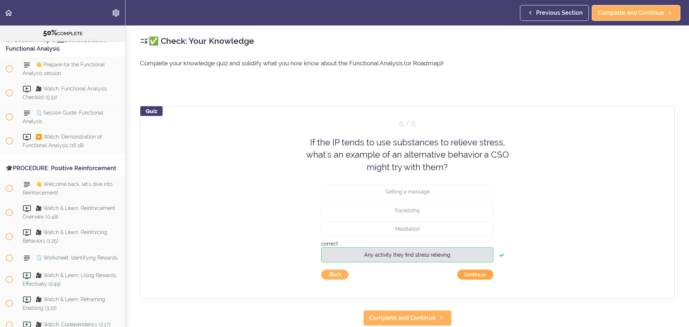
click at [471, 274] on button "Continue ›" at bounding box center [475, 275] width 36 height 10
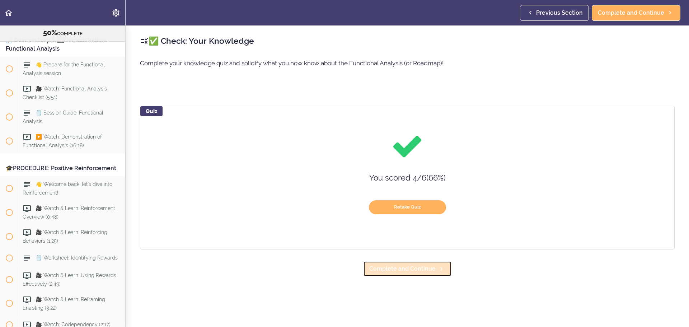
click at [411, 268] on span "Complete and Continue" at bounding box center [402, 269] width 66 height 9
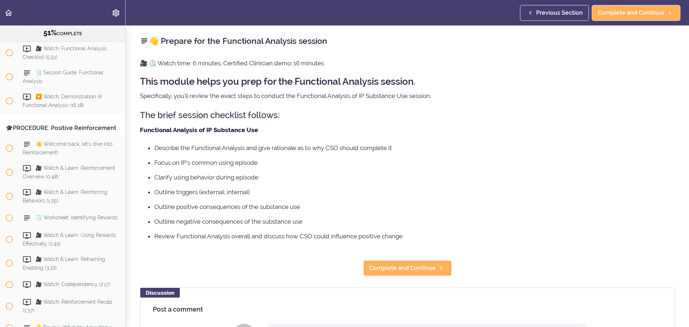
scroll to position [2725, 0]
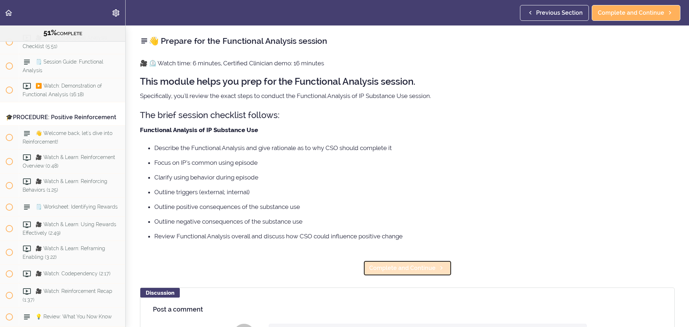
click at [408, 272] on span "Complete and Continue" at bounding box center [402, 268] width 66 height 9
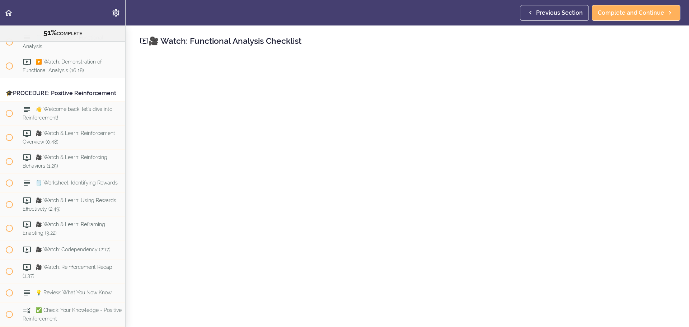
scroll to position [36, 0]
